Goal: Task Accomplishment & Management: Manage account settings

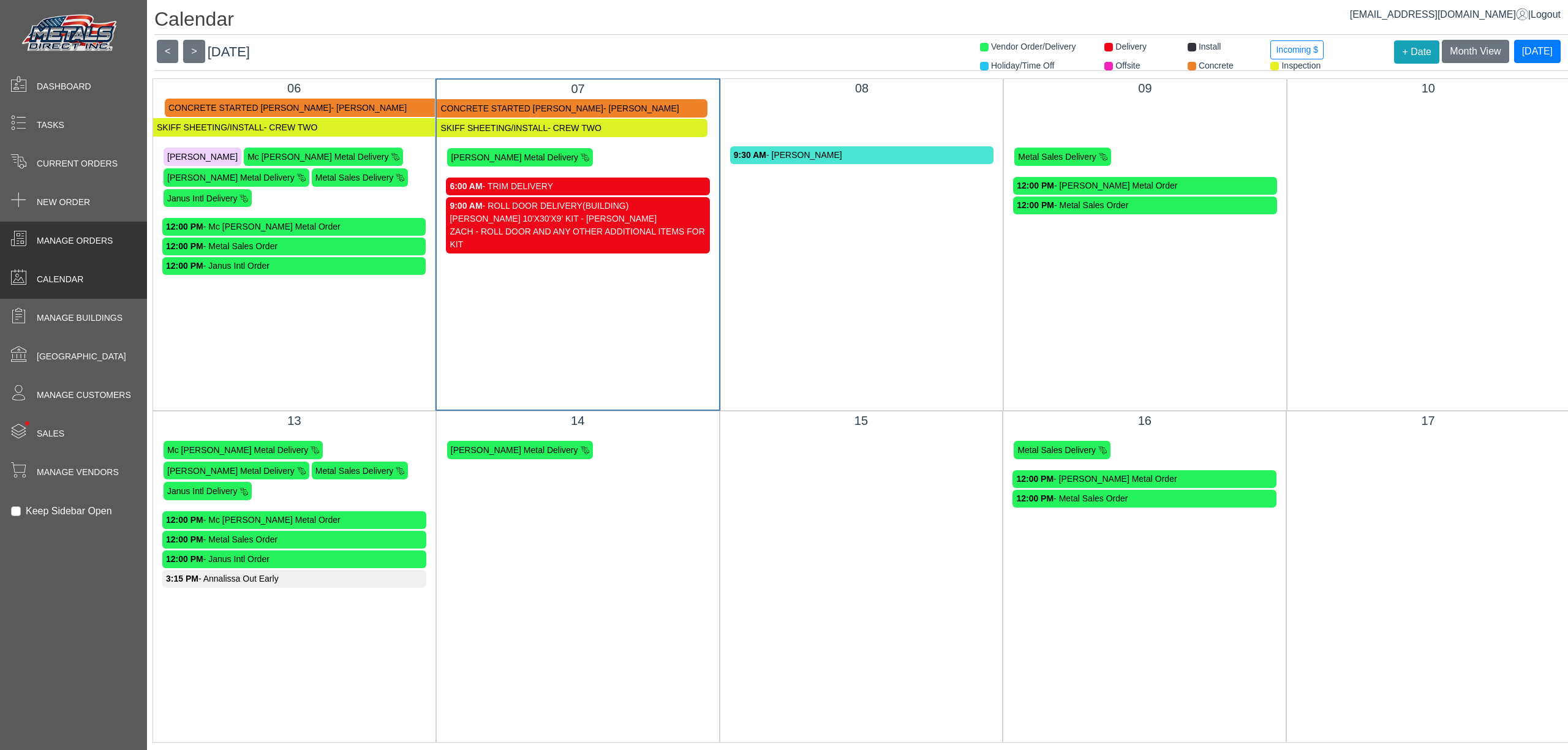
click at [102, 238] on span "Manage Orders" at bounding box center [74, 241] width 76 height 13
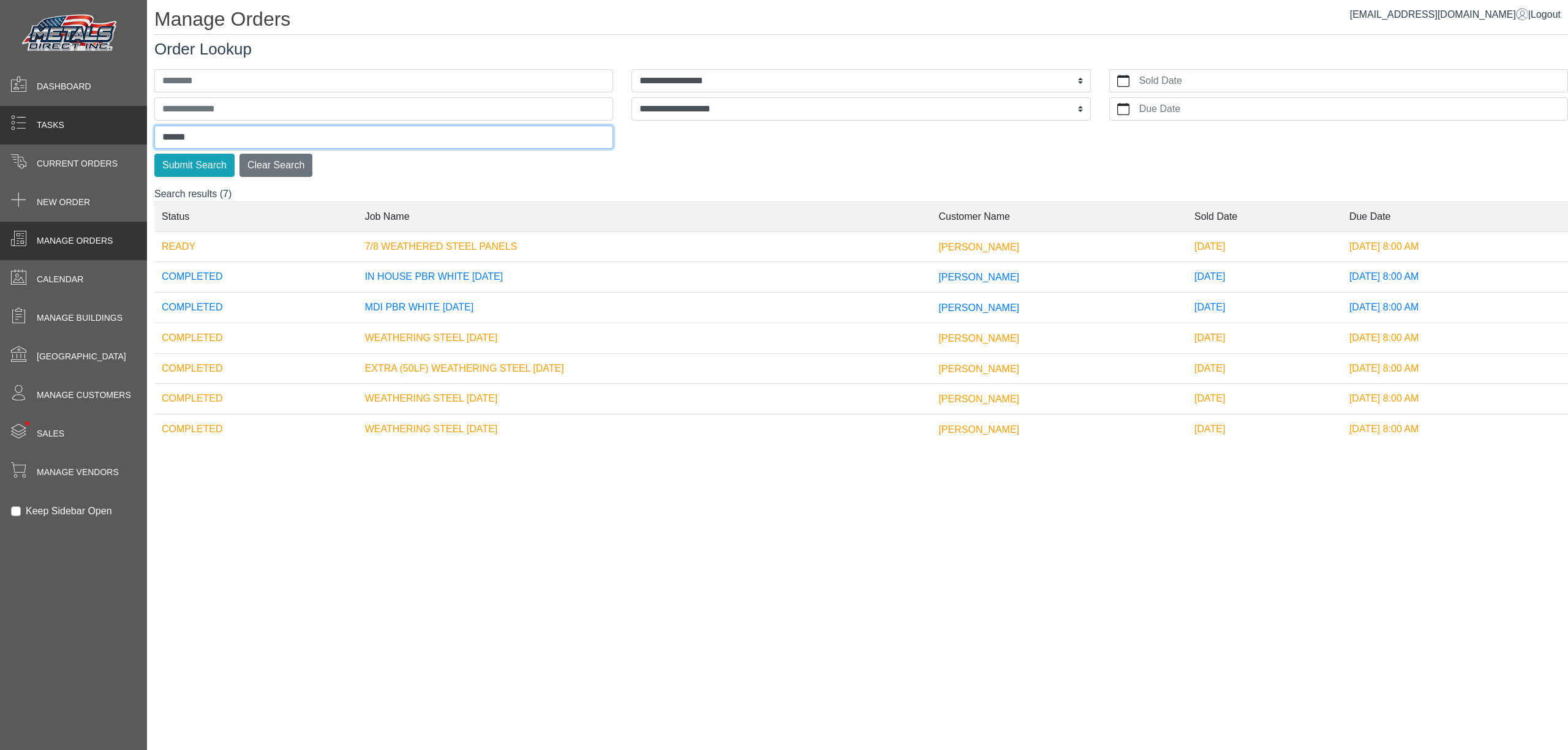
drag, startPoint x: 226, startPoint y: 138, endPoint x: 0, endPoint y: 128, distance: 226.2
click at [59, 0] on div "**********" at bounding box center [784, 0] width 1568 height 0
click at [154, 153] on button "Submit Search" at bounding box center [194, 165] width 80 height 23
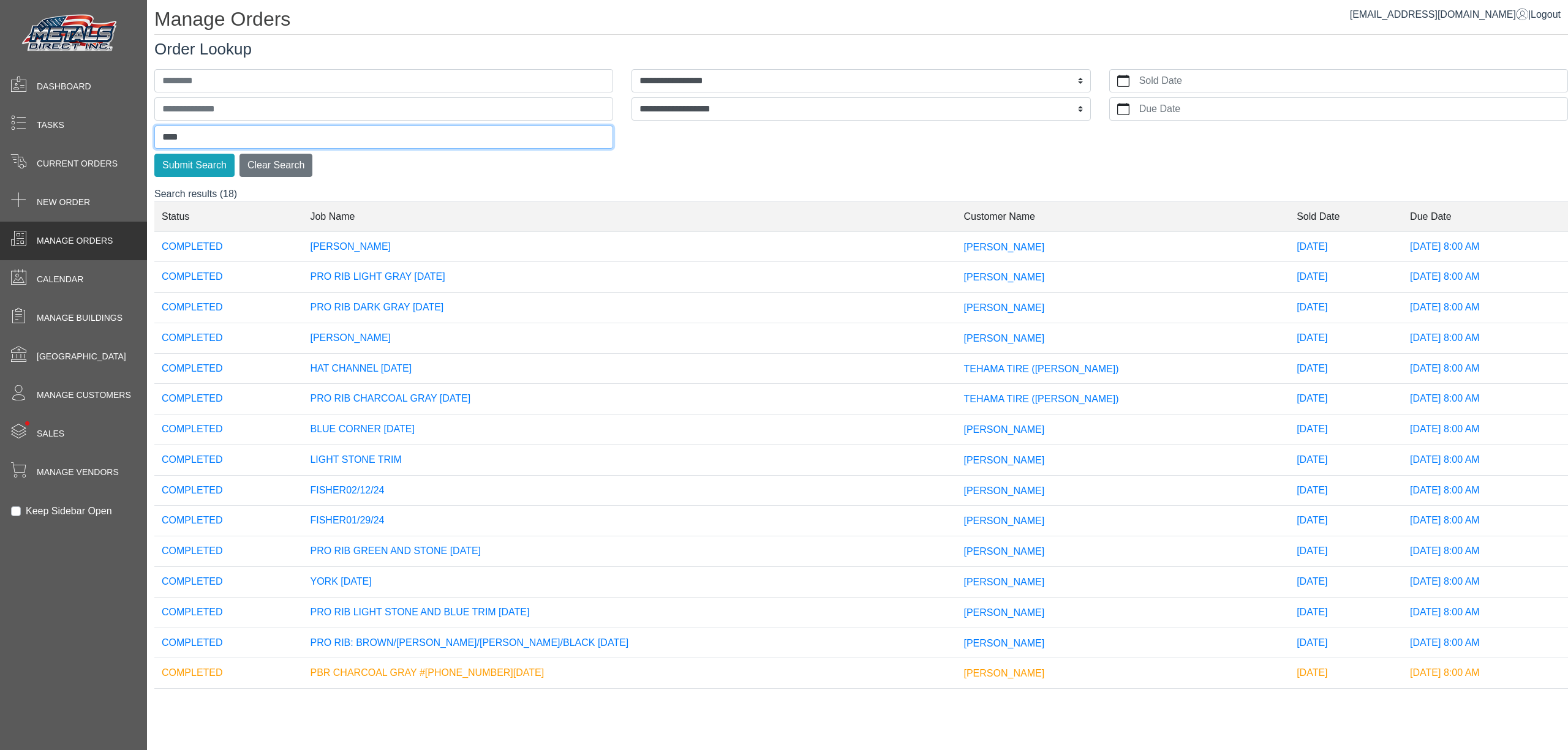
click at [154, 153] on button "Submit Search" at bounding box center [194, 165] width 80 height 23
type input "*"
type input "***"
click at [154, 153] on button "Submit Search" at bounding box center [194, 165] width 80 height 23
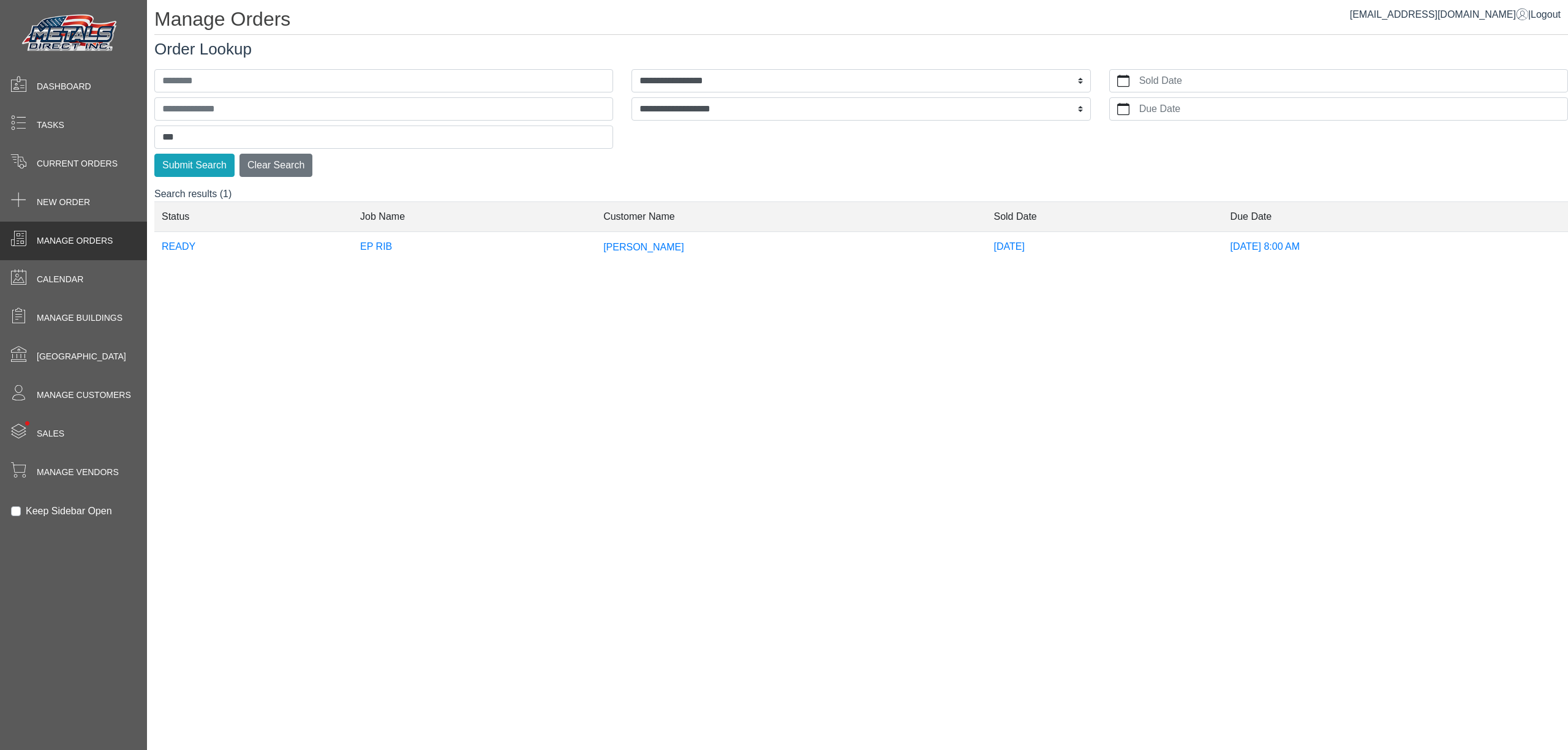
click at [614, 248] on span "[PERSON_NAME]" at bounding box center [644, 246] width 81 height 10
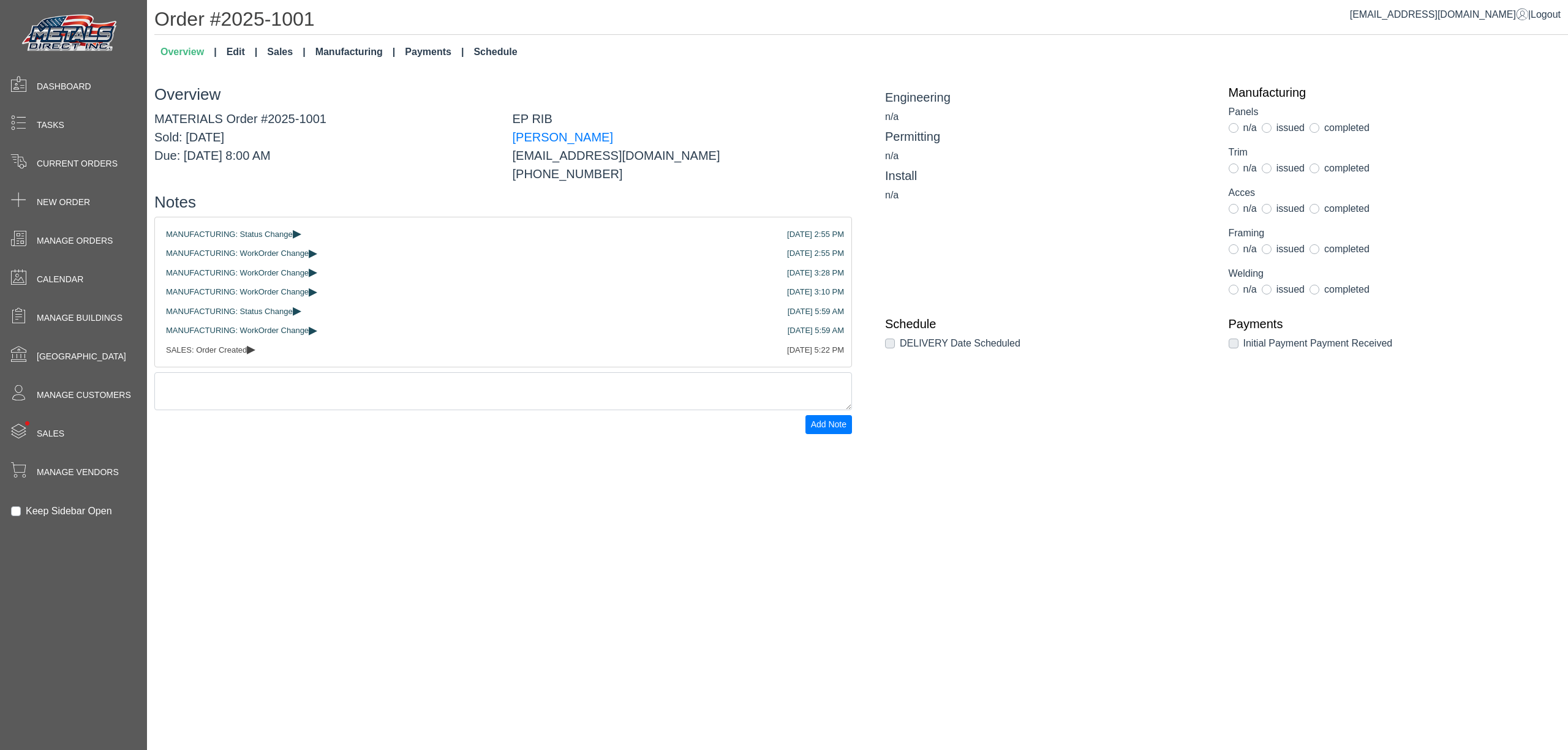
click at [346, 48] on link "Manufacturing" at bounding box center [356, 52] width 90 height 24
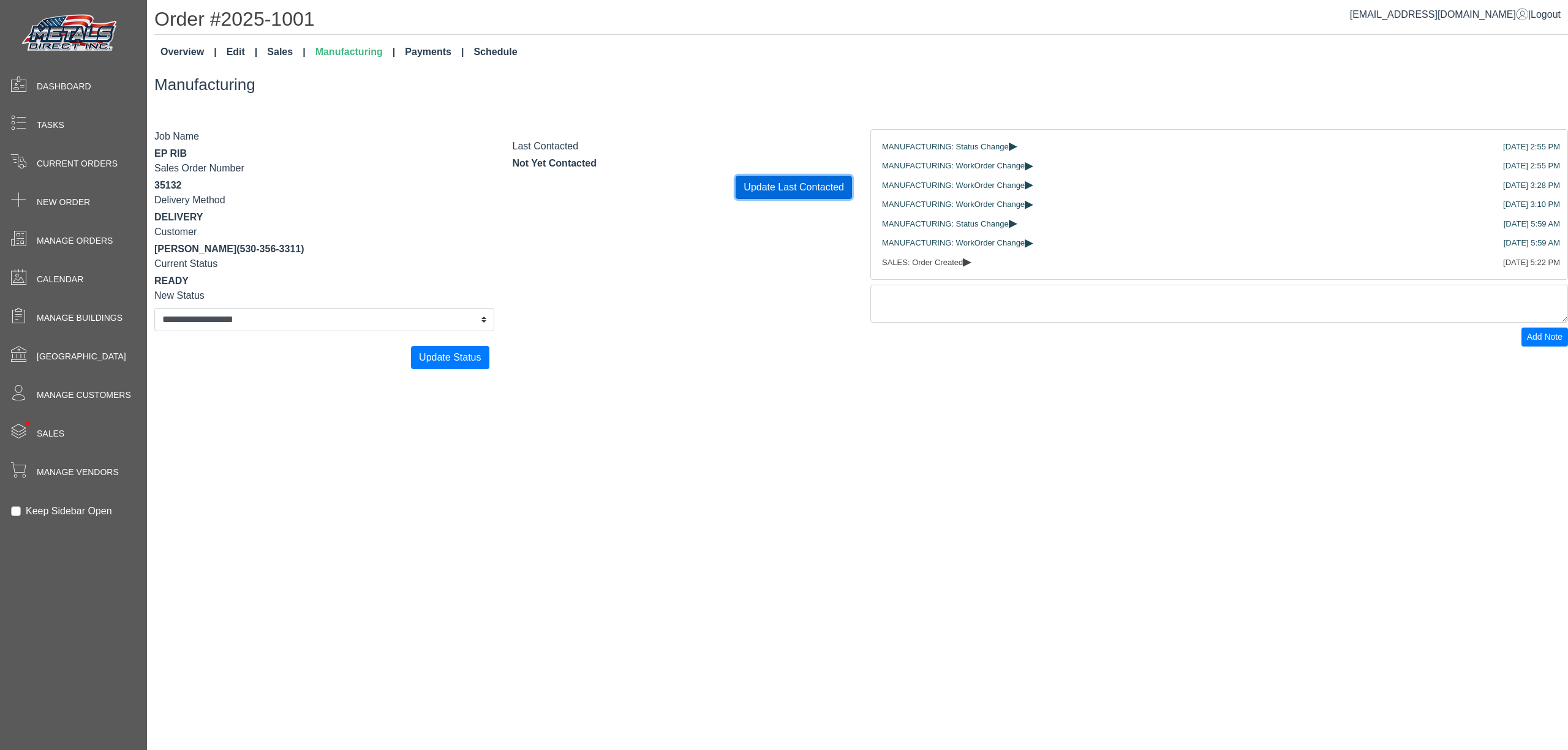
drag, startPoint x: 794, startPoint y: 186, endPoint x: 804, endPoint y: 187, distance: 10.0
click at [794, 185] on button "Update Last Contacted" at bounding box center [794, 187] width 116 height 23
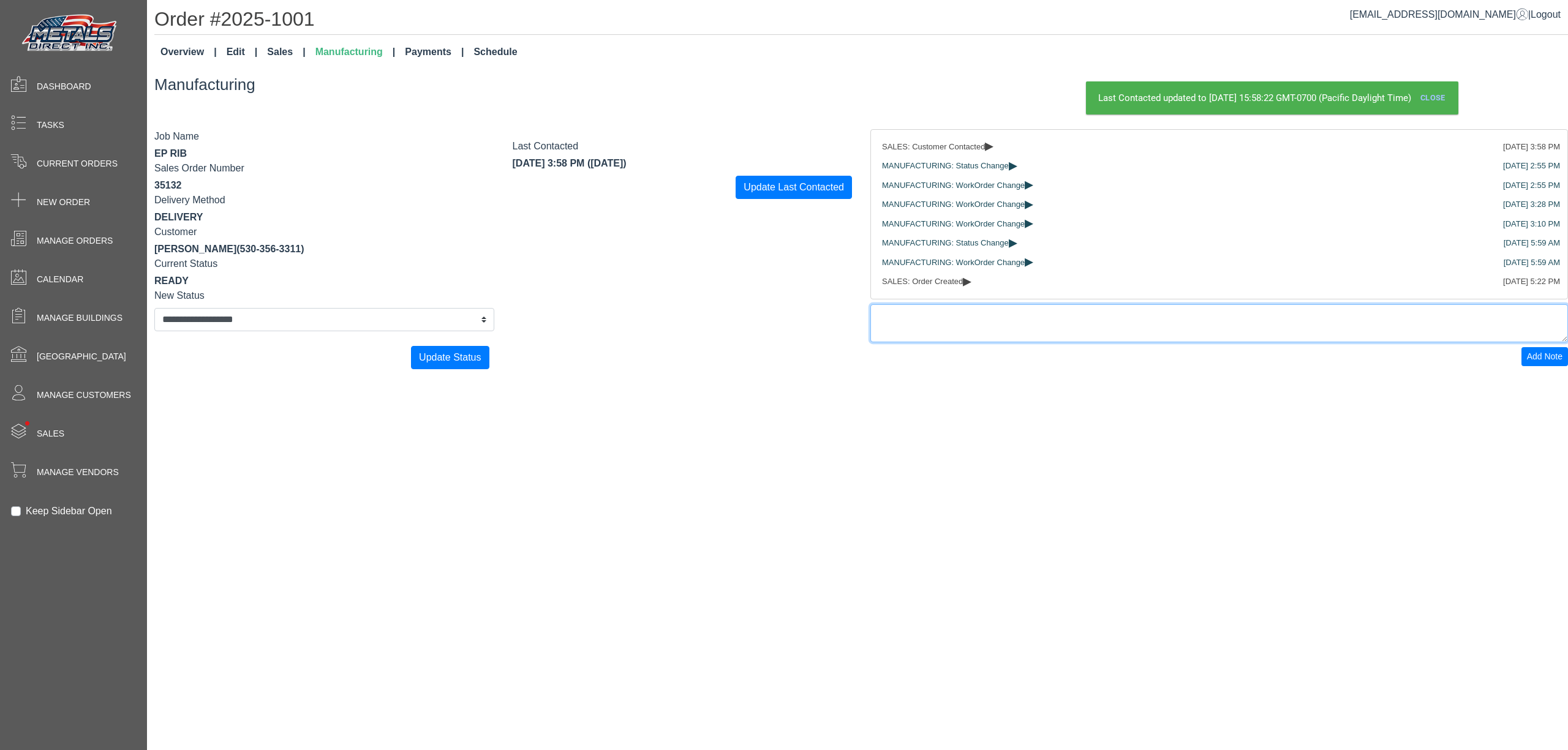
click at [1008, 333] on textarea at bounding box center [1219, 323] width 698 height 38
type textarea "*"
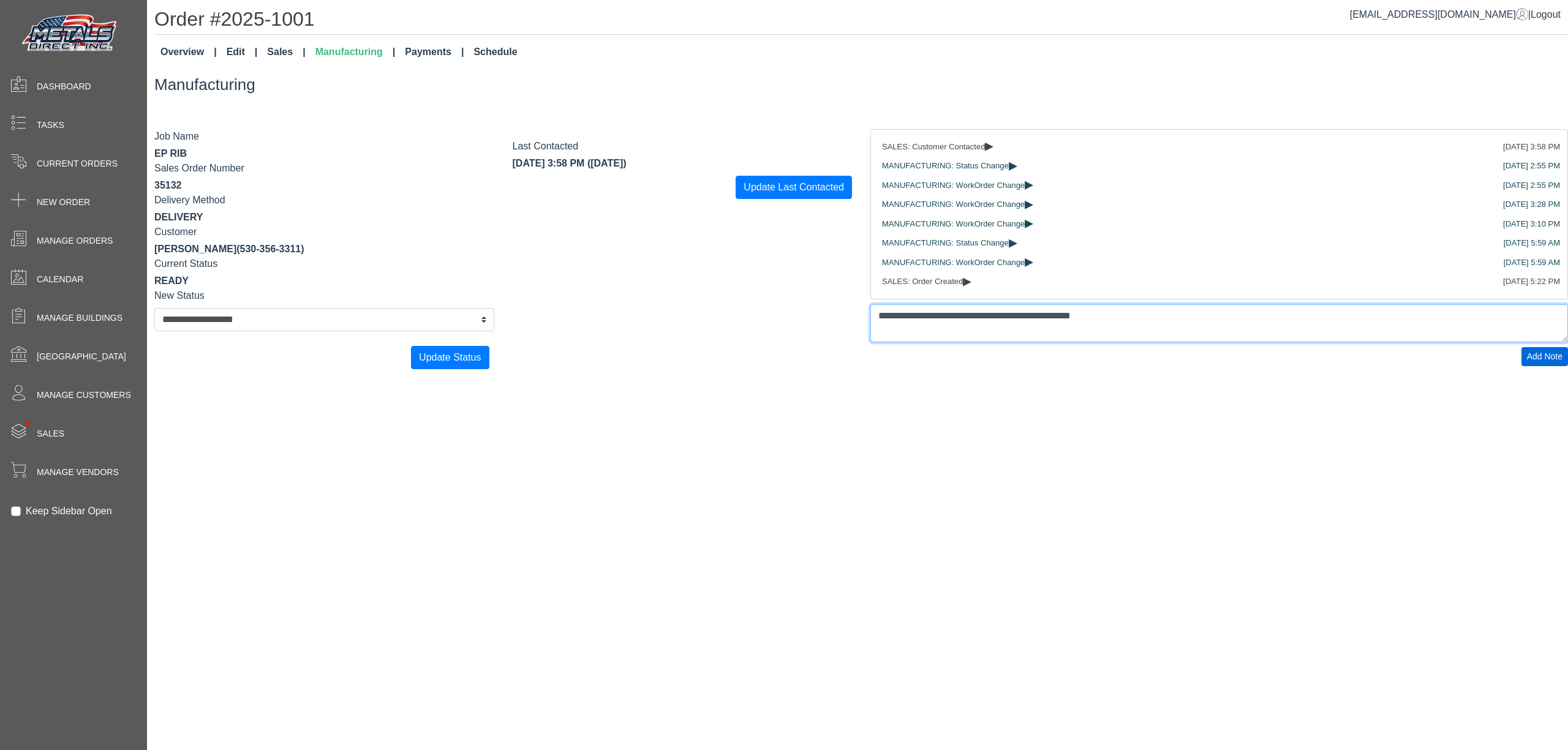
type textarea "**********"
click at [1529, 361] on span "Add Note" at bounding box center [1545, 356] width 36 height 10
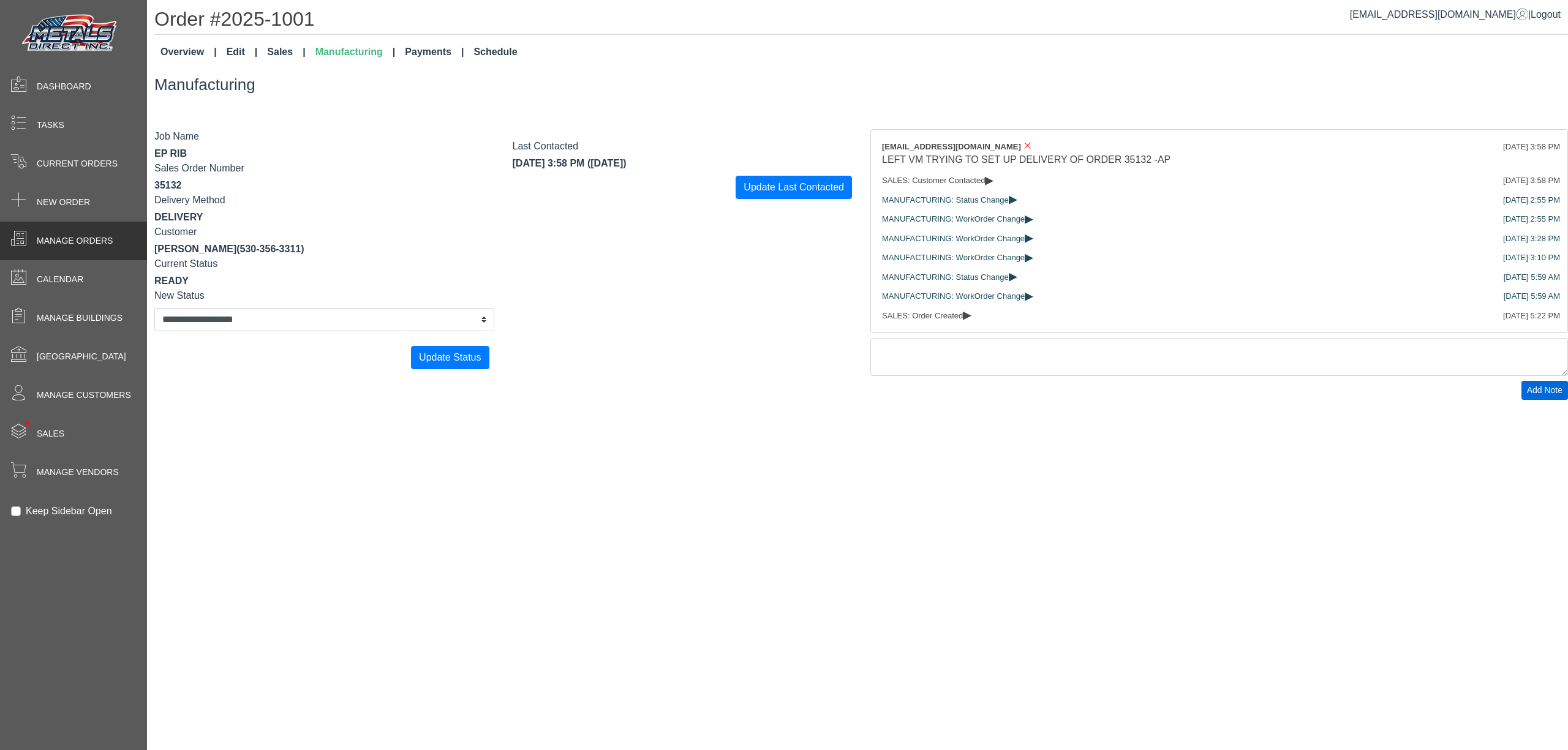
click at [98, 246] on span "Manage Orders" at bounding box center [74, 241] width 76 height 13
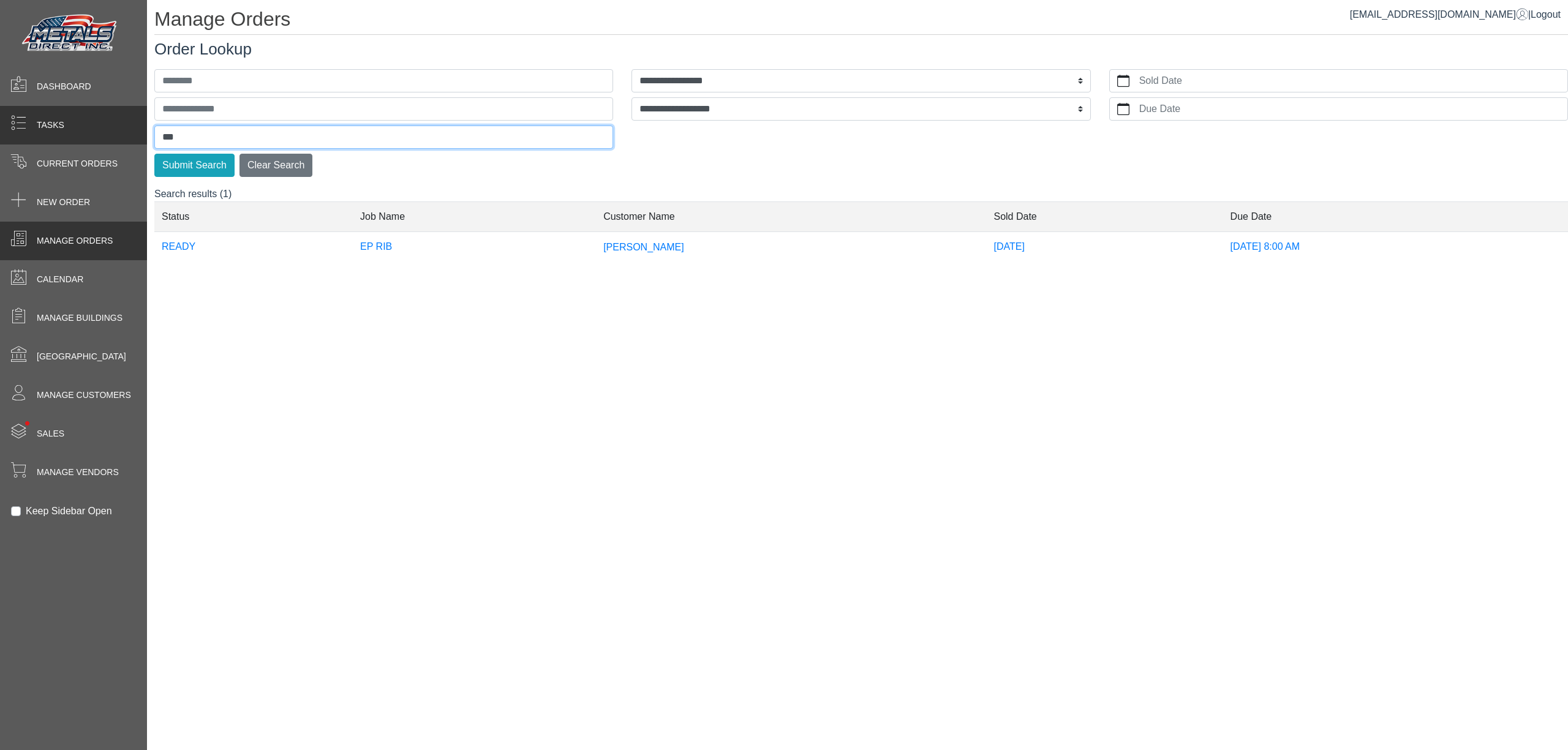
drag, startPoint x: 207, startPoint y: 133, endPoint x: 57, endPoint y: 136, distance: 150.0
click at [92, 0] on div "**********" at bounding box center [784, 0] width 1568 height 0
type input "**"
click at [154, 153] on button "Submit Search" at bounding box center [194, 165] width 80 height 23
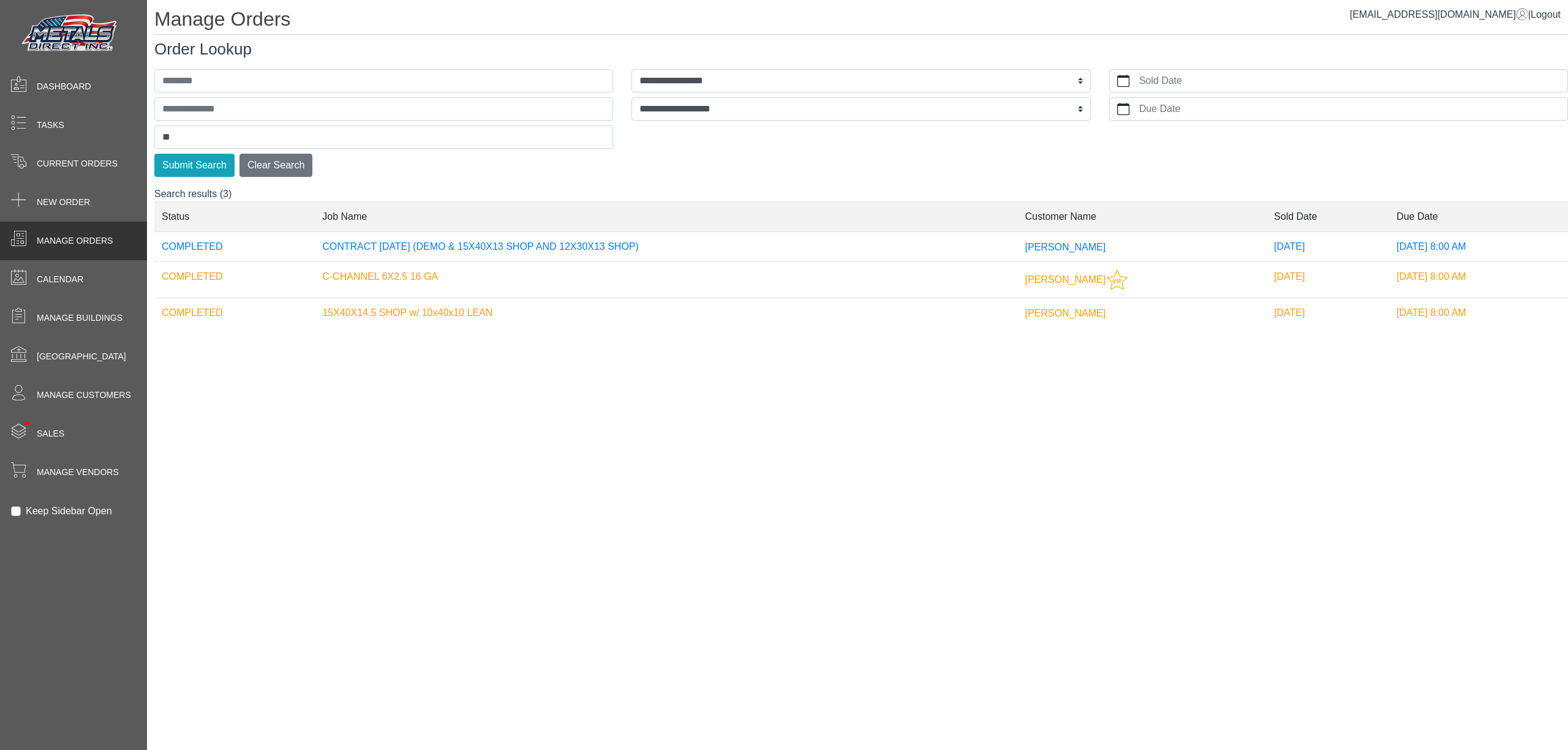
click at [755, 244] on td "CONTRACT [DATE] (DEMO & 15X40X13 SHOP AND 12X30X13 SHOP)" at bounding box center [666, 247] width 703 height 31
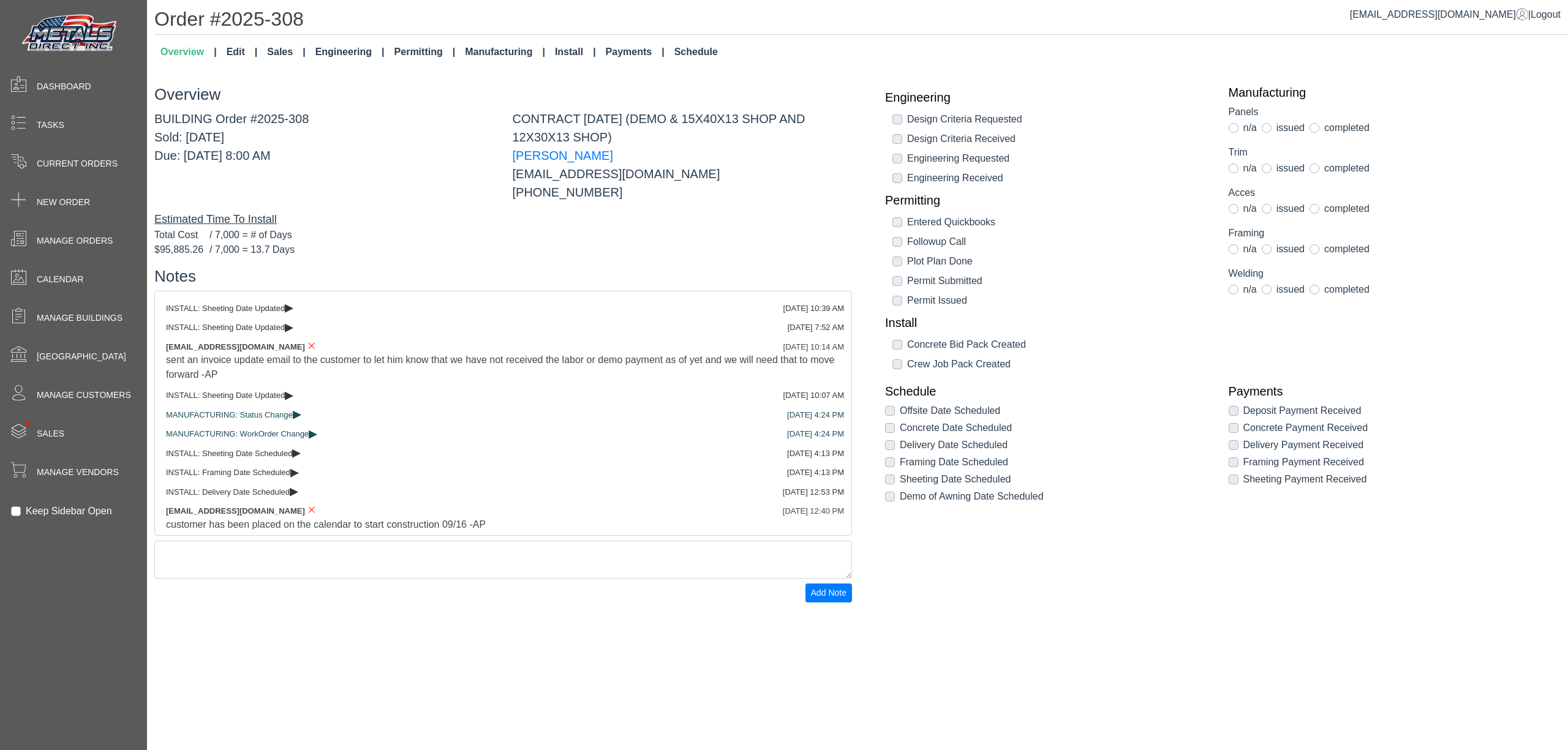
click at [633, 52] on link "Payments" at bounding box center [635, 52] width 68 height 24
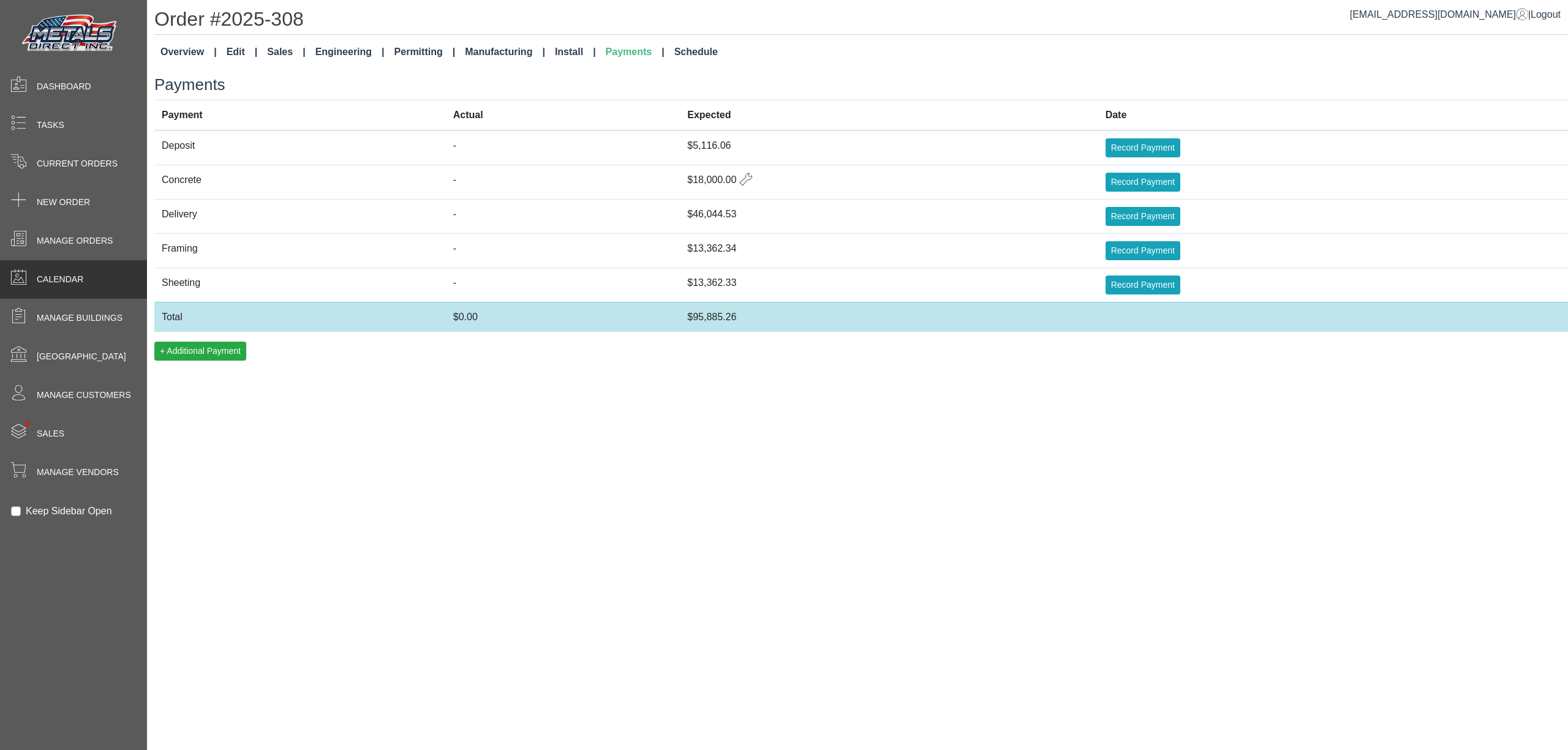
drag, startPoint x: 65, startPoint y: 275, endPoint x: 63, endPoint y: 263, distance: 12.2
click at [66, 274] on span "Calendar" at bounding box center [59, 279] width 47 height 13
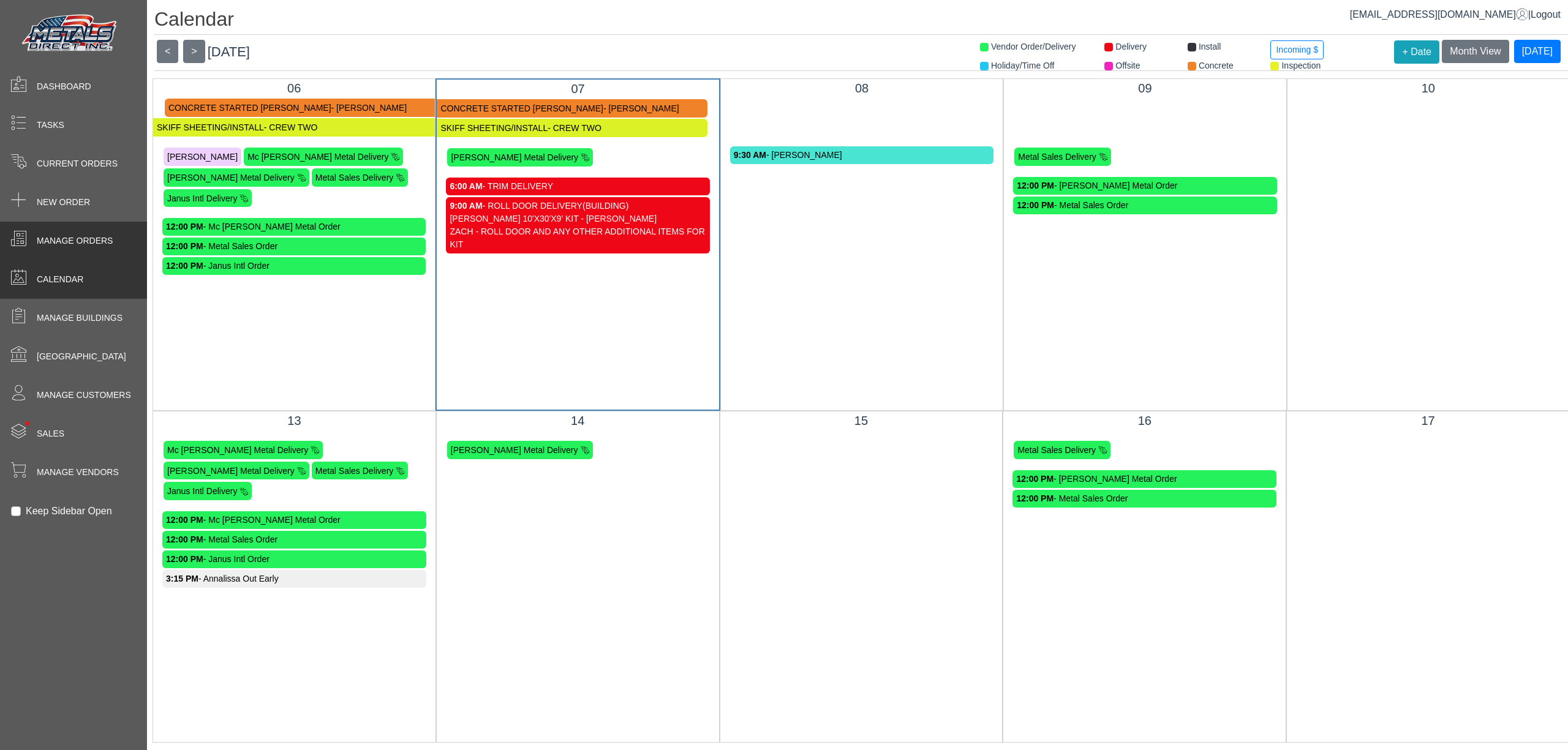
click at [95, 243] on span "Manage Orders" at bounding box center [74, 241] width 76 height 13
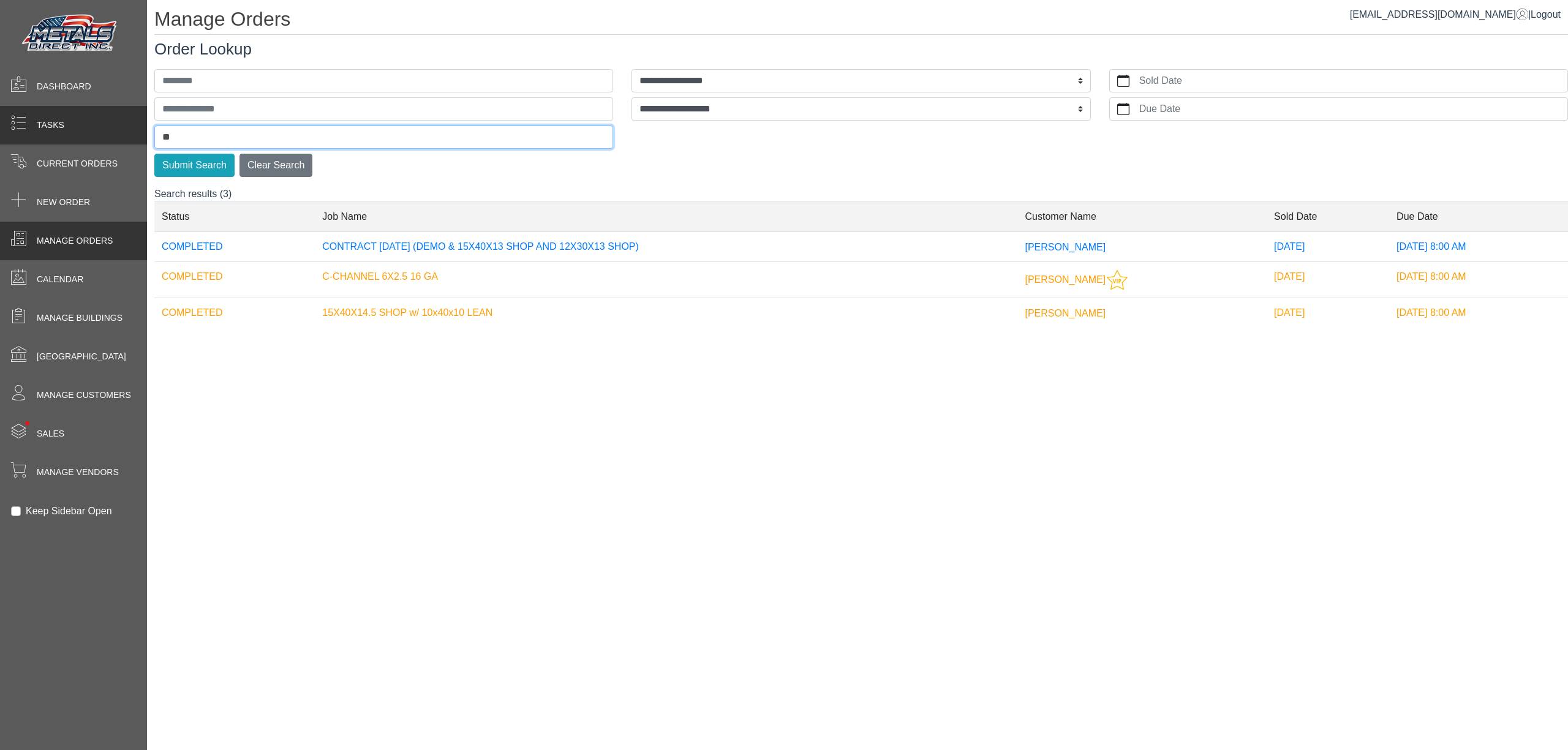
drag, startPoint x: 212, startPoint y: 133, endPoint x: 90, endPoint y: 143, distance: 122.4
click at [145, 0] on div "**********" at bounding box center [784, 0] width 1568 height 0
type input "**********"
click at [154, 153] on button "Submit Search" at bounding box center [194, 165] width 80 height 23
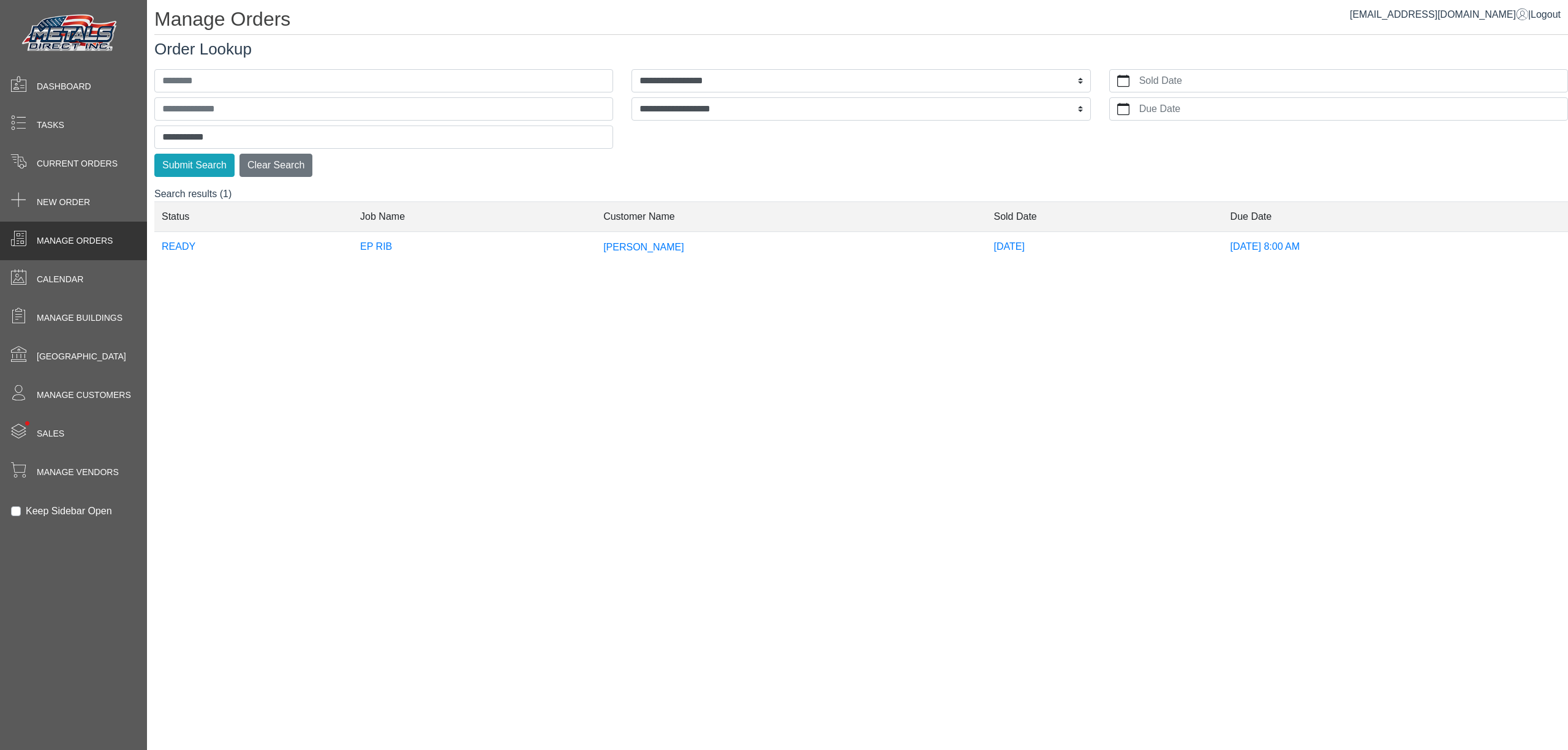
click at [599, 240] on td "[PERSON_NAME]" at bounding box center [791, 246] width 390 height 30
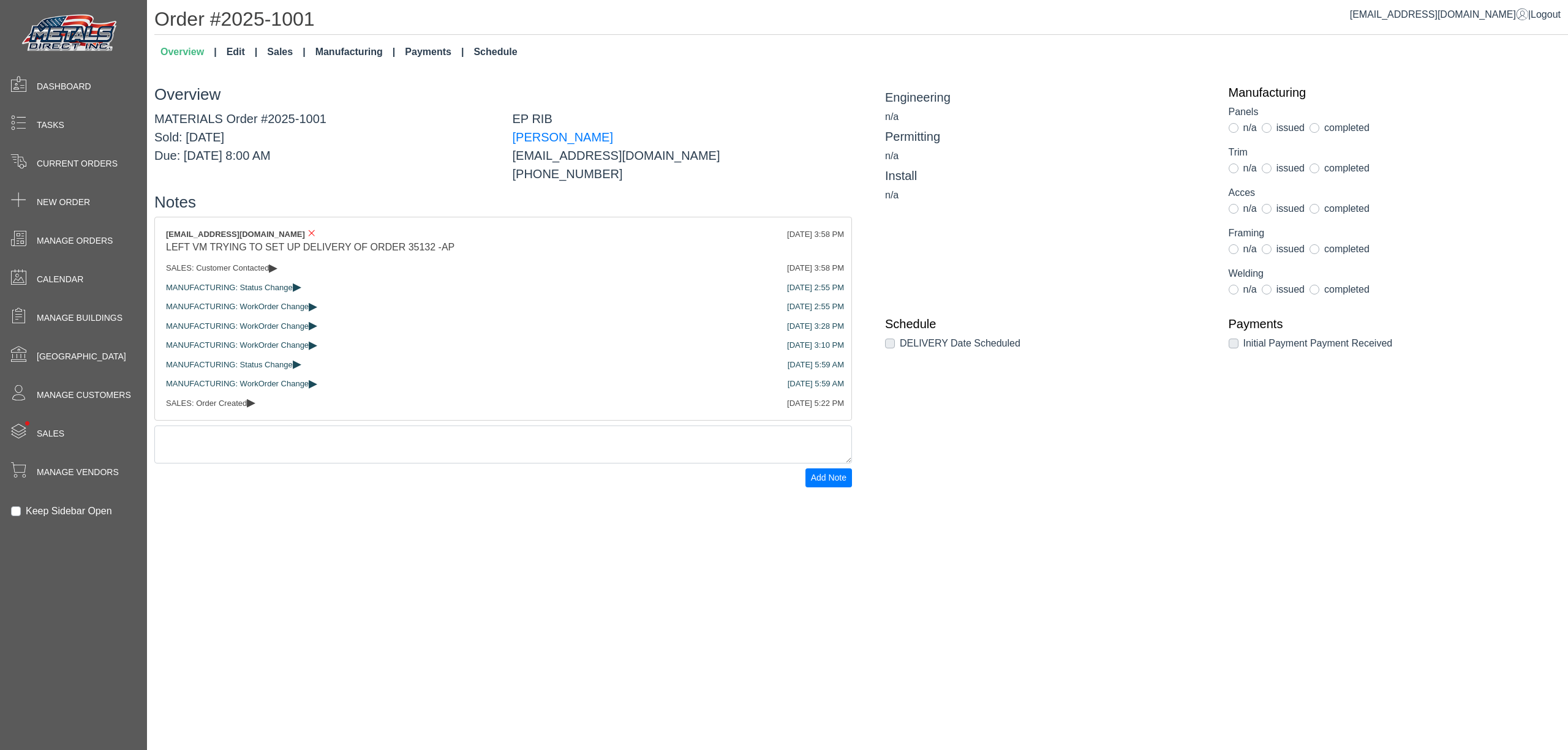
click at [492, 51] on link "Schedule" at bounding box center [495, 52] width 53 height 24
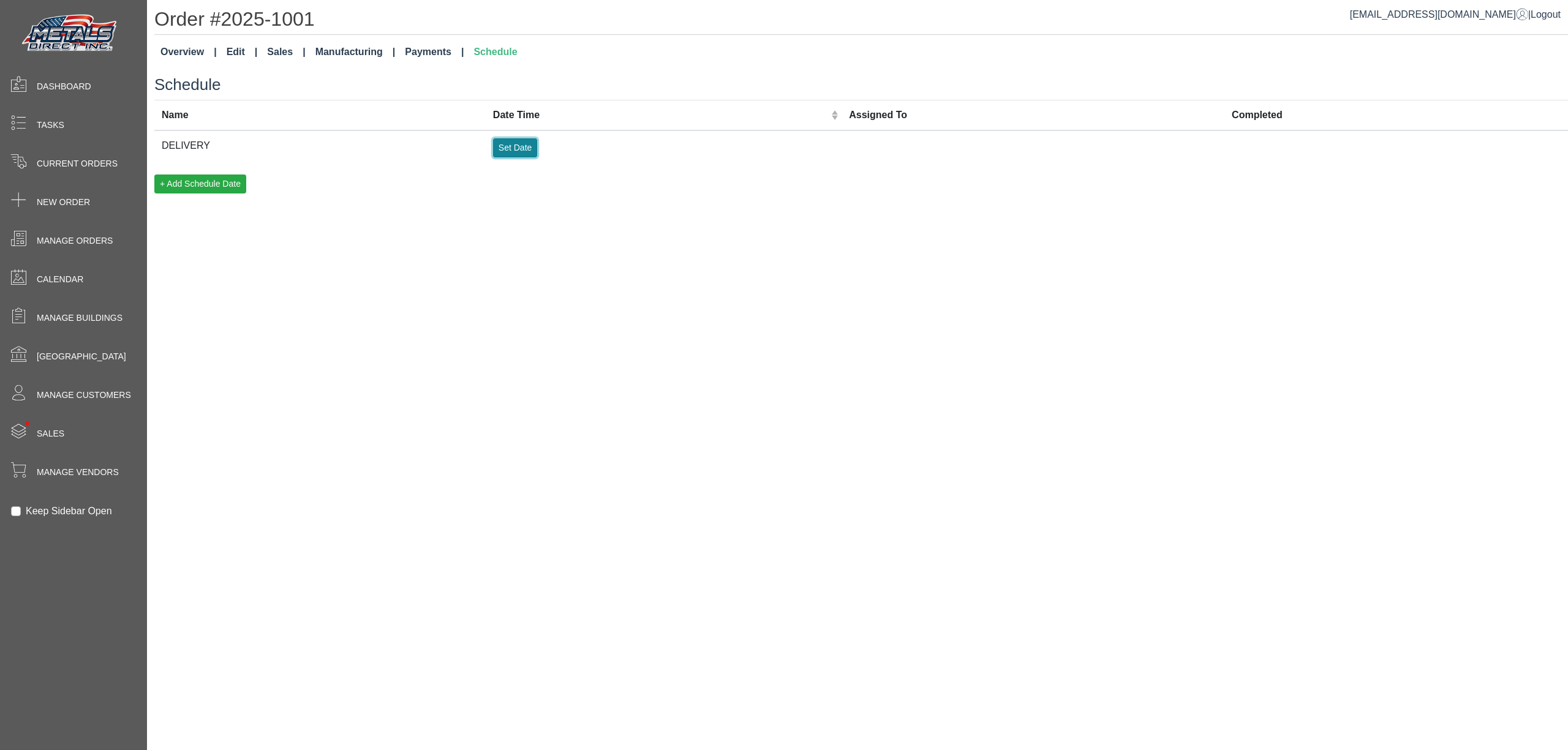
click at [530, 155] on button "Set Date" at bounding box center [515, 148] width 44 height 19
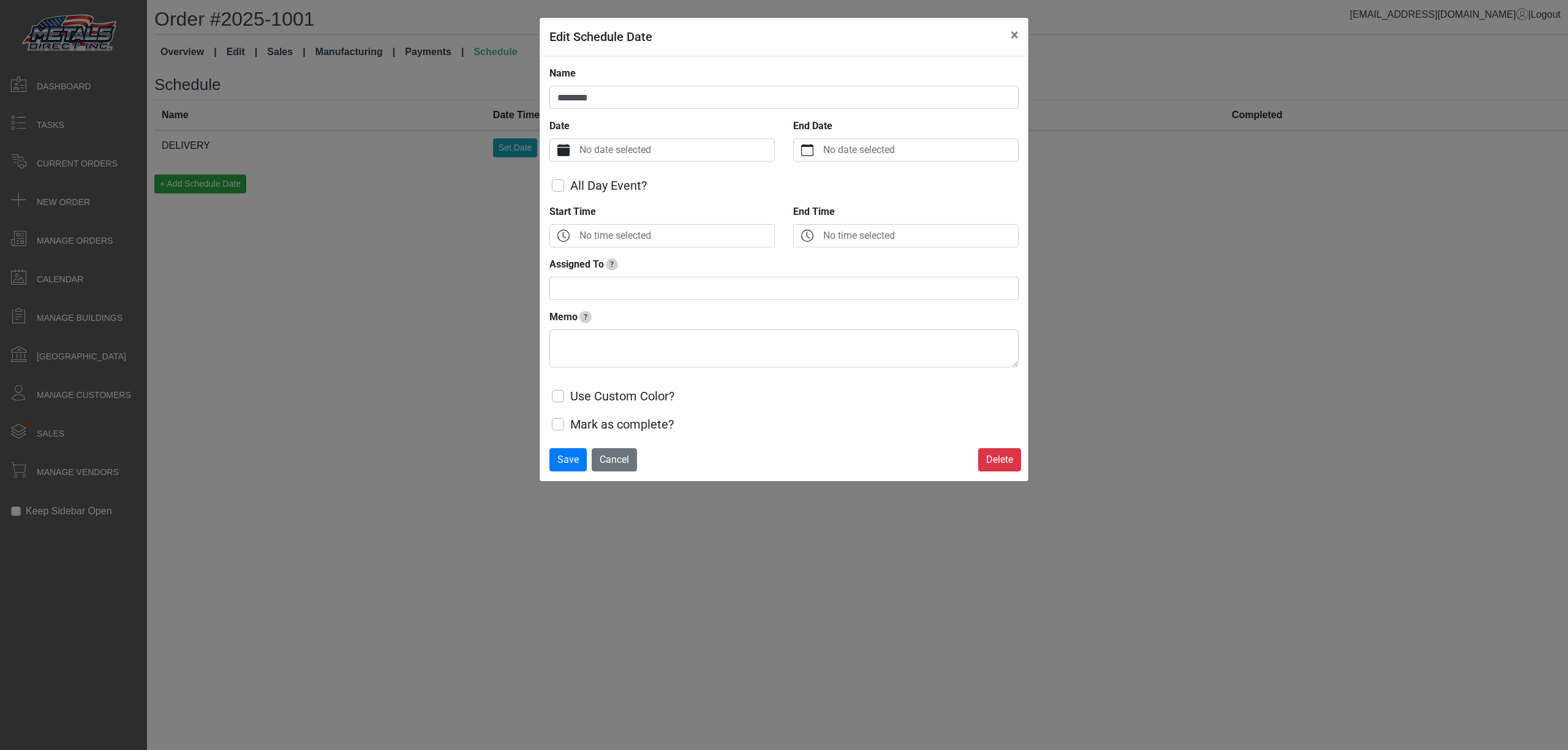
click at [693, 153] on label "No date selected" at bounding box center [675, 150] width 197 height 22
click at [577, 153] on button "Date" at bounding box center [563, 150] width 27 height 22
click at [643, 276] on span "8" at bounding box center [638, 276] width 20 height 20
click at [640, 233] on label "No time selected" at bounding box center [675, 236] width 197 height 22
click at [577, 233] on button "Start Time" at bounding box center [563, 236] width 27 height 22
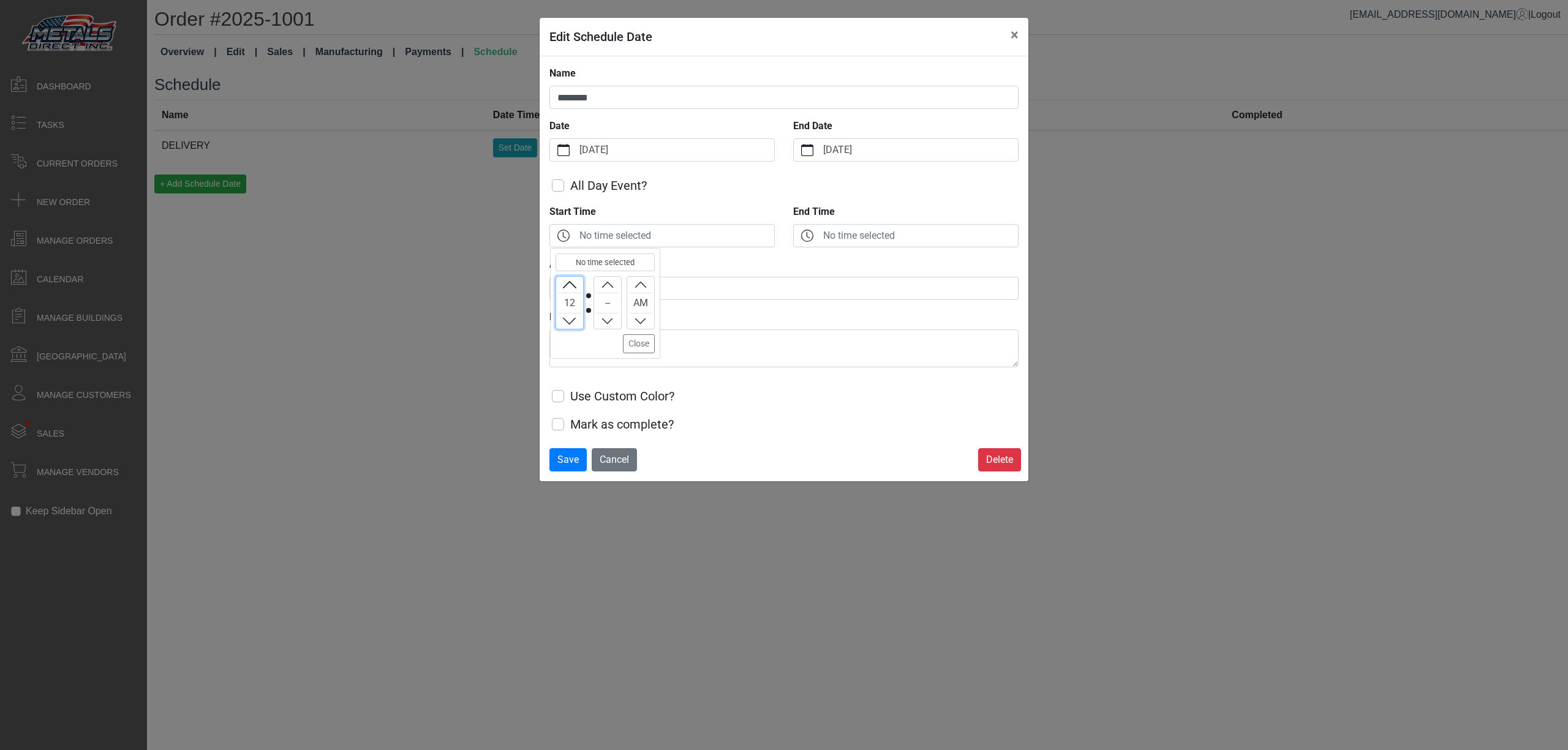
drag, startPoint x: 570, startPoint y: 279, endPoint x: 584, endPoint y: 270, distance: 16.6
click at [574, 275] on div "No time selected 12 -- AM Close" at bounding box center [605, 304] width 99 height 100
click at [565, 324] on icon "chevron up" at bounding box center [569, 321] width 11 height 11
click at [567, 322] on icon "chevron up" at bounding box center [569, 321] width 11 height 11
click at [566, 316] on button "Decrement" at bounding box center [570, 321] width 27 height 16
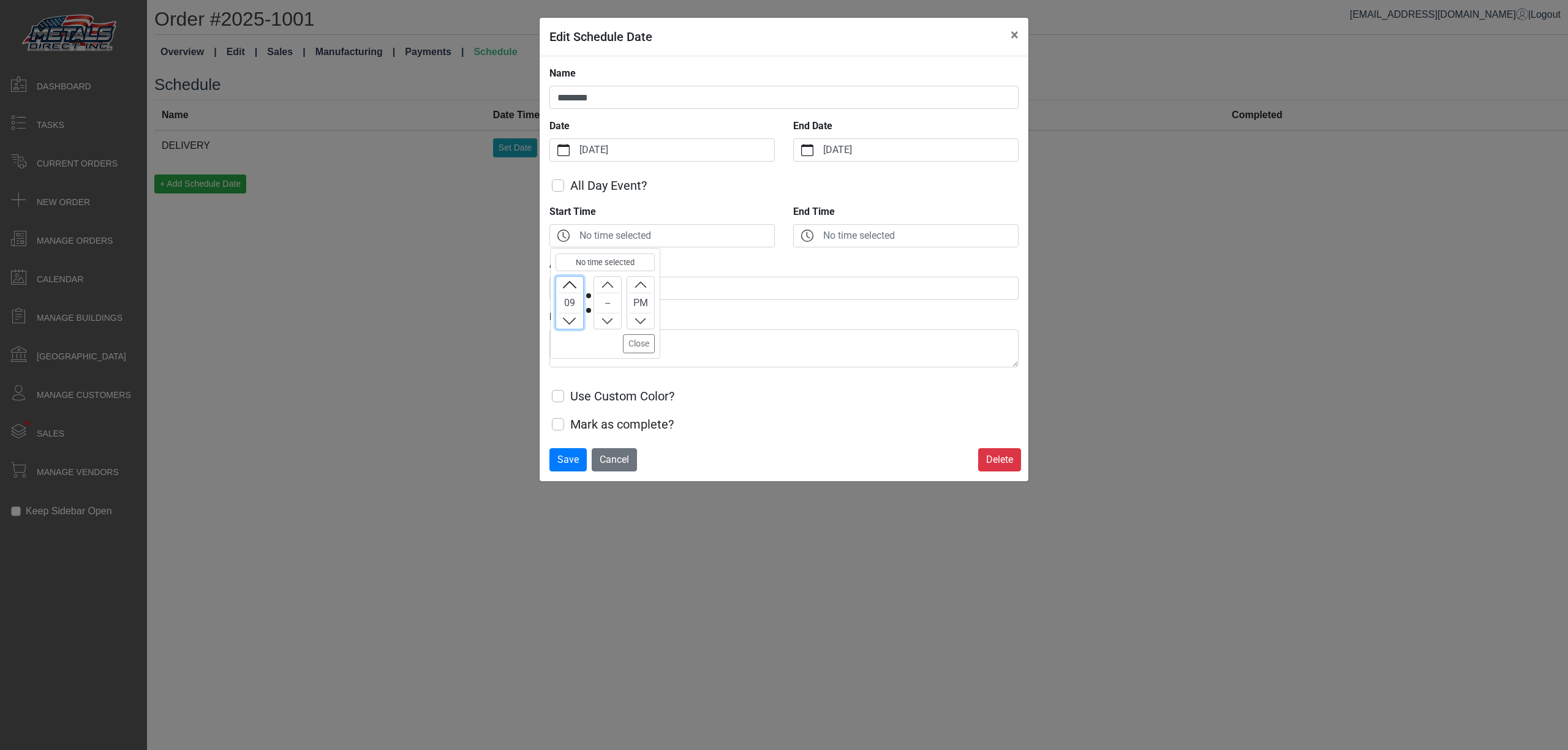
click at [567, 327] on icon "chevron up" at bounding box center [569, 321] width 11 height 11
click at [596, 283] on button "Increment" at bounding box center [608, 285] width 27 height 16
click at [647, 283] on icon "chevron up" at bounding box center [640, 285] width 11 height 11
click at [645, 356] on div "8:00 AM (Selected time) 08 00 AM Close" at bounding box center [605, 303] width 110 height 111
drag, startPoint x: 649, startPoint y: 350, endPoint x: 653, endPoint y: 314, distance: 36.2
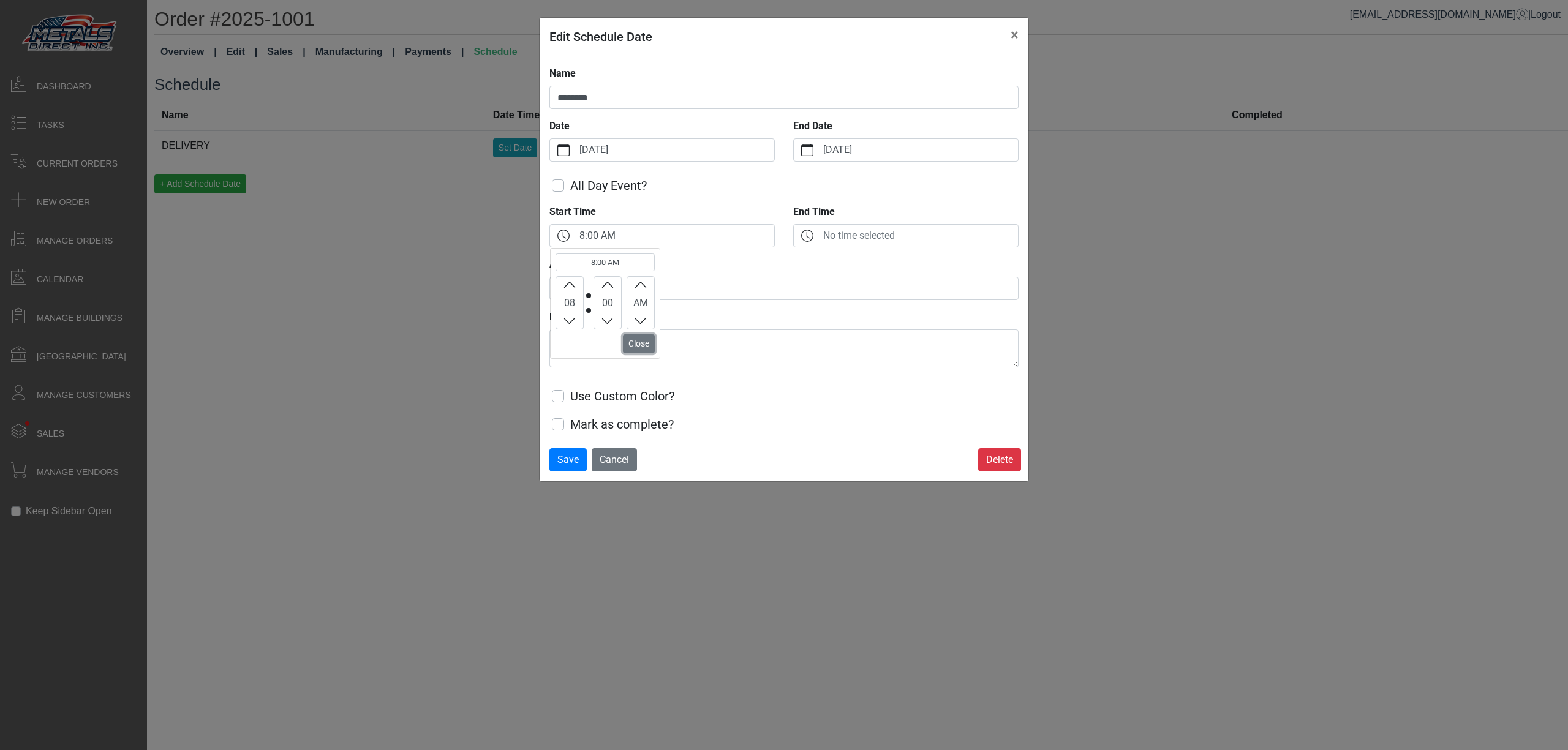
click at [649, 348] on button "Close" at bounding box center [639, 344] width 32 height 19
click at [654, 288] on input "Assigned To ?" at bounding box center [784, 288] width 469 height 23
type input "****"
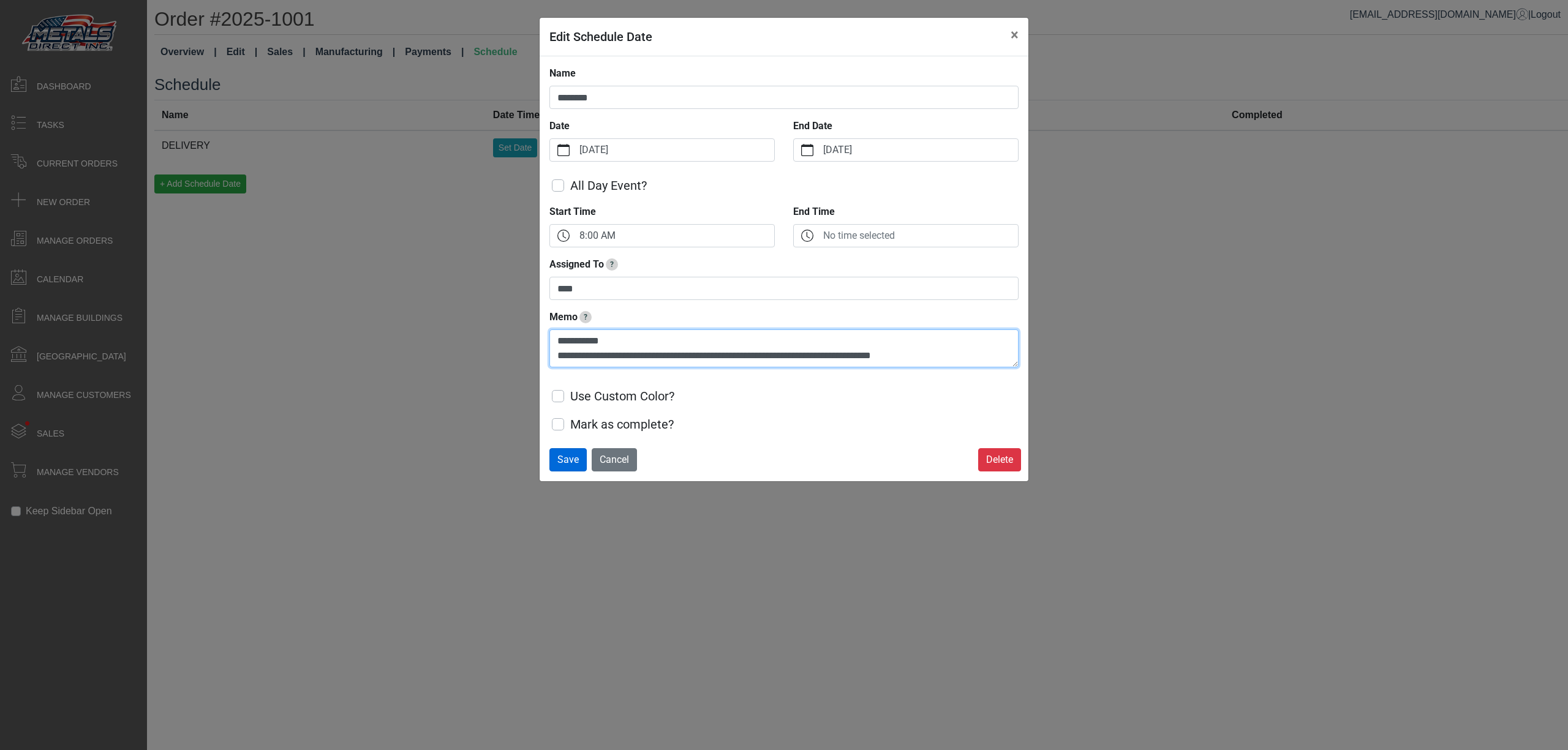
type textarea "**********"
click at [560, 465] on span "Save" at bounding box center [568, 460] width 22 height 12
